Goal: Task Accomplishment & Management: Manage account settings

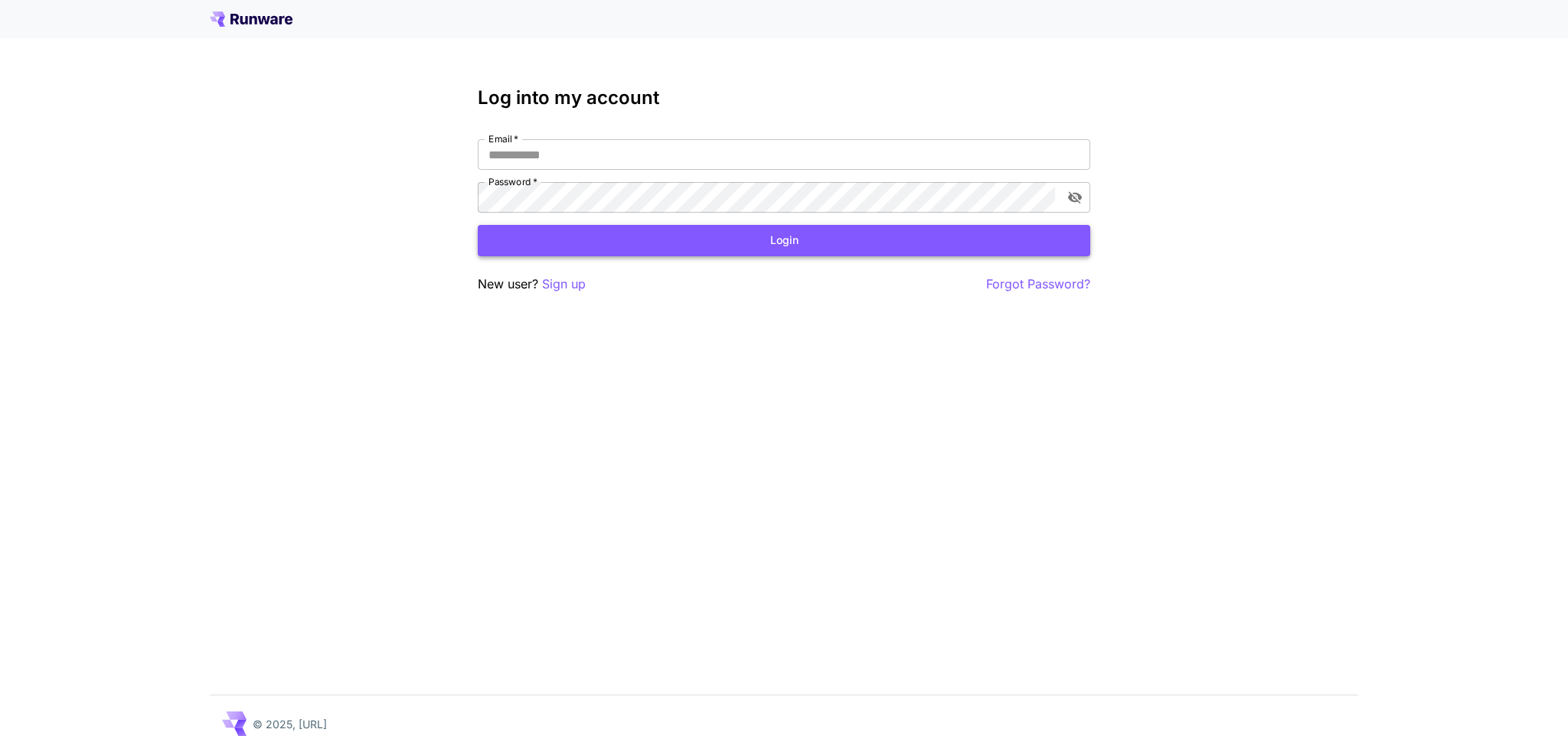
type input "**********"
click at [714, 245] on button "Login" at bounding box center [784, 240] width 612 height 31
